Goal: Information Seeking & Learning: Understand process/instructions

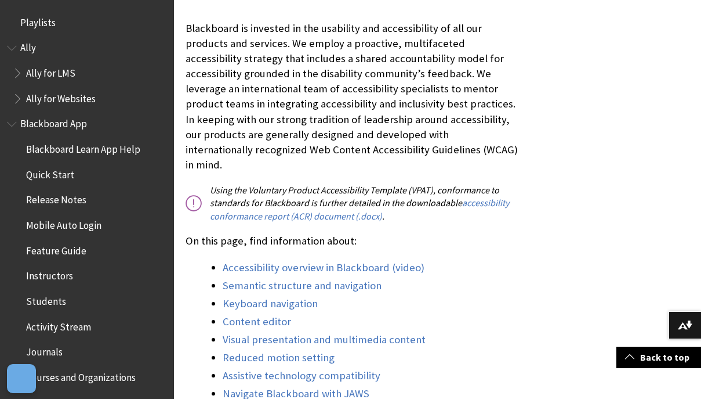
scroll to position [1008, 0]
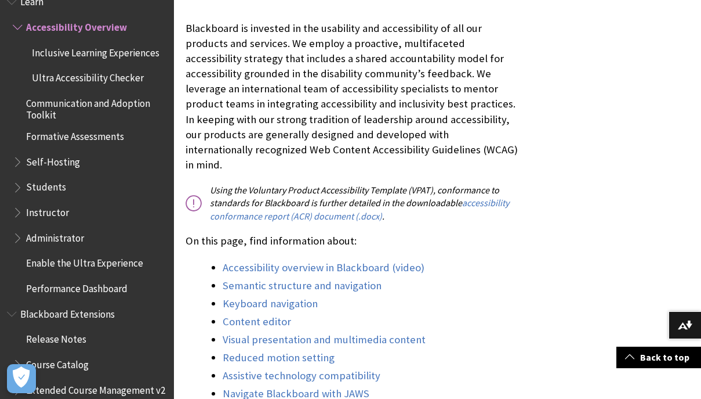
click at [47, 193] on span "Students" at bounding box center [90, 187] width 154 height 20
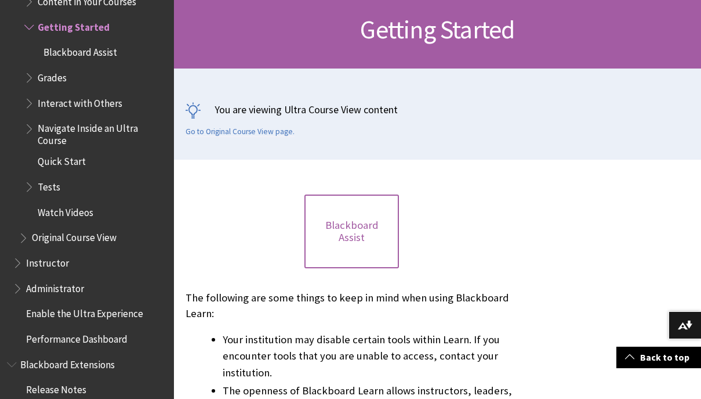
scroll to position [348, 0]
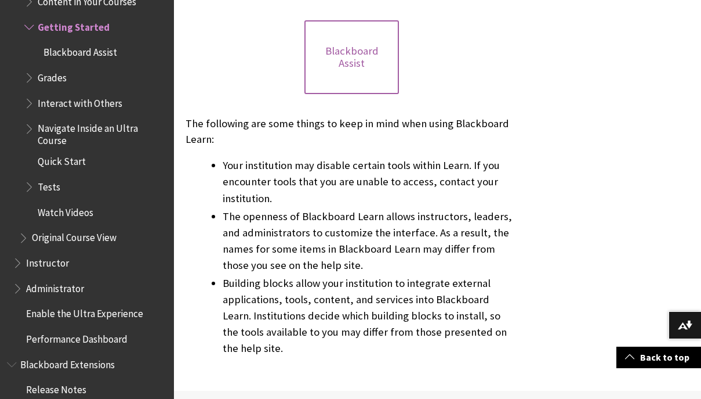
drag, startPoint x: 376, startPoint y: 67, endPoint x: 376, endPoint y: 82, distance: 15.7
click at [376, 67] on link "Blackboard Assist" at bounding box center [352, 57] width 94 height 74
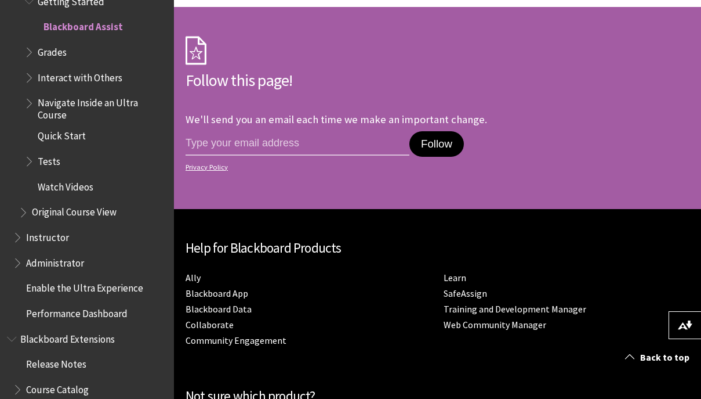
scroll to position [1566, 0]
